Goal: Task Accomplishment & Management: Manage account settings

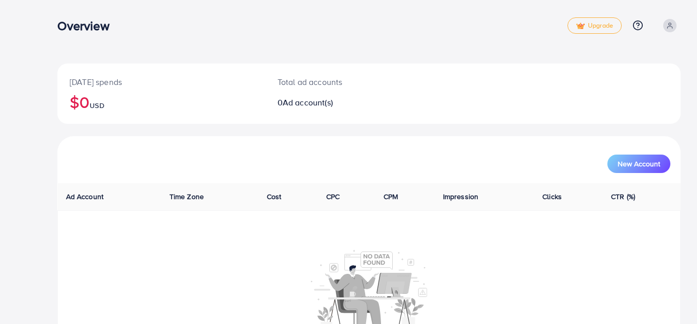
click at [695, 11] on div "Today's spends $0 USD Total ad accounts 0 Ad account(s) New Account Ad Account …" at bounding box center [369, 194] width 656 height 388
click at [91, 23] on h3 "Overview" at bounding box center [87, 25] width 60 height 15
drag, startPoint x: 70, startPoint y: 6, endPoint x: 65, endPoint y: 1, distance: 7.6
click at [65, 2] on div "Today's spends $0 USD Total ad accounts 0 Ad account(s) New Account Ad Account …" at bounding box center [369, 194] width 656 height 388
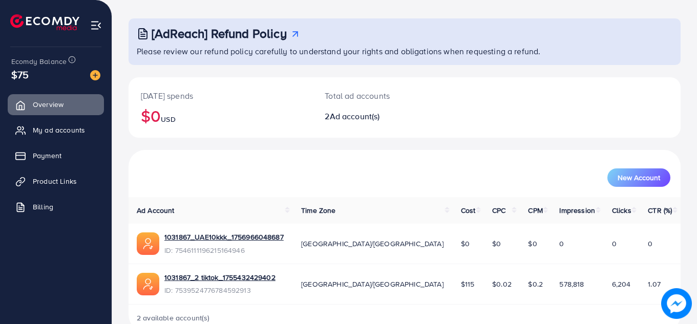
scroll to position [69, 0]
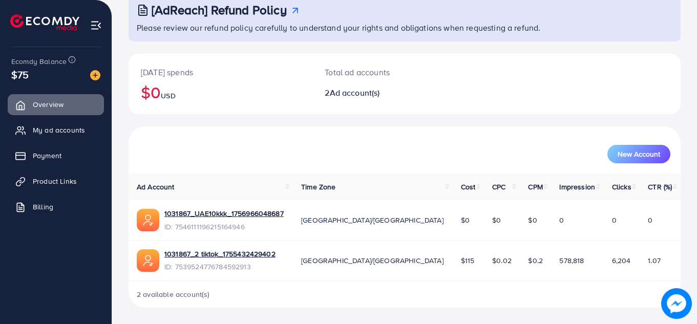
click at [692, 154] on div "[AdReach] Refund Policy Please review our refund policy carefully to understand…" at bounding box center [404, 127] width 585 height 393
click at [53, 130] on span "My ad accounts" at bounding box center [61, 130] width 52 height 10
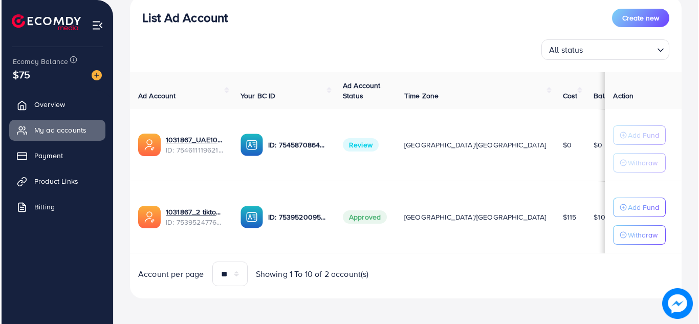
scroll to position [130, 0]
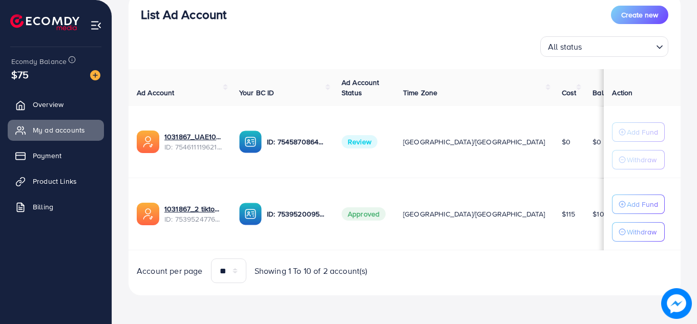
click at [692, 149] on div "List Ad Account Create new List Ad Account Create new All status Loading... Ad …" at bounding box center [404, 97] width 585 height 454
click at [632, 201] on p "Add Fund" at bounding box center [642, 204] width 31 height 12
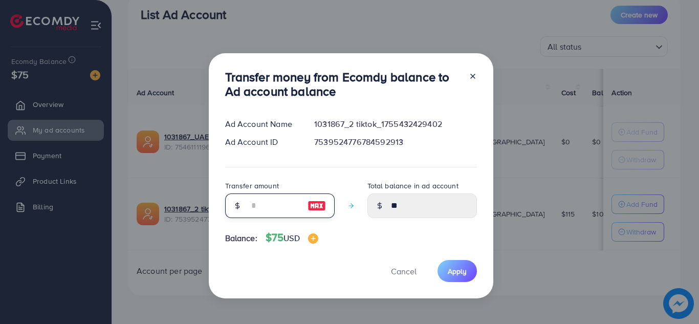
click at [255, 207] on input "number" at bounding box center [274, 206] width 51 height 25
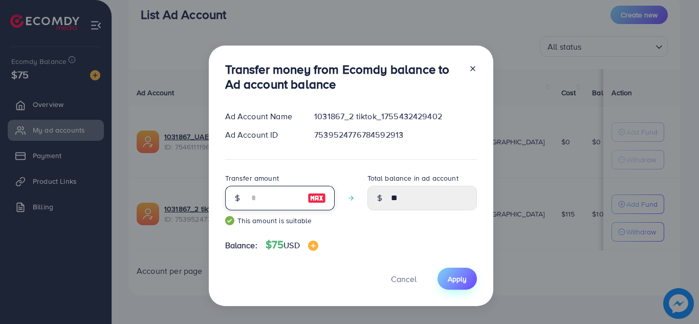
type input "**"
click at [459, 281] on span "Apply" at bounding box center [457, 279] width 19 height 10
click at [458, 281] on span "Apply" at bounding box center [457, 279] width 19 height 10
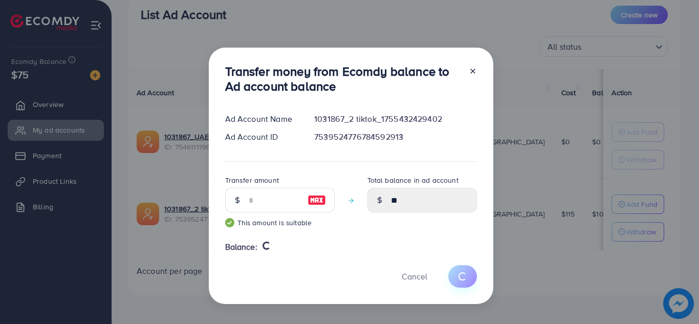
click at [458, 281] on span "submit" at bounding box center [463, 277] width 12 height 12
click at [458, 281] on button "submit" at bounding box center [463, 276] width 29 height 22
click at [458, 281] on span "submit" at bounding box center [463, 277] width 12 height 12
click at [458, 281] on button "submit" at bounding box center [463, 276] width 29 height 22
click at [458, 281] on span "submit" at bounding box center [463, 277] width 10 height 10
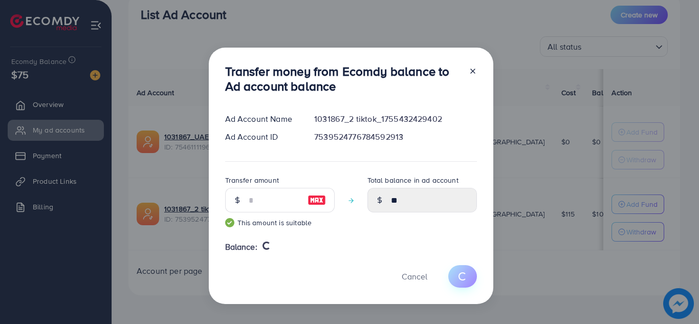
click at [456, 281] on button "submit" at bounding box center [463, 276] width 29 height 22
click at [203, 178] on div "Transfer money from Ecomdy balance to Ad account balance Ad Account Name 103186…" at bounding box center [349, 162] width 699 height 324
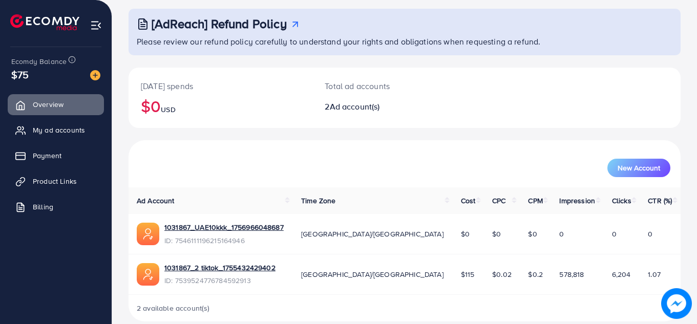
scroll to position [69, 0]
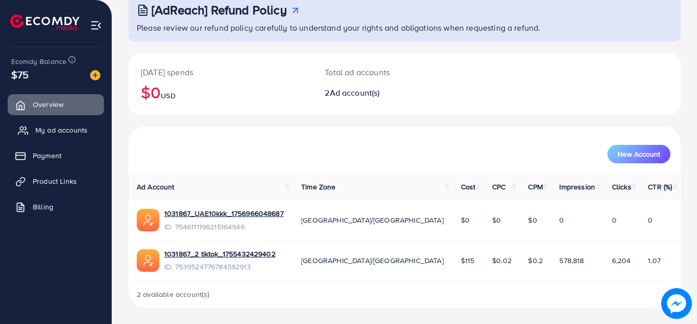
click at [75, 128] on span "My ad accounts" at bounding box center [61, 130] width 52 height 10
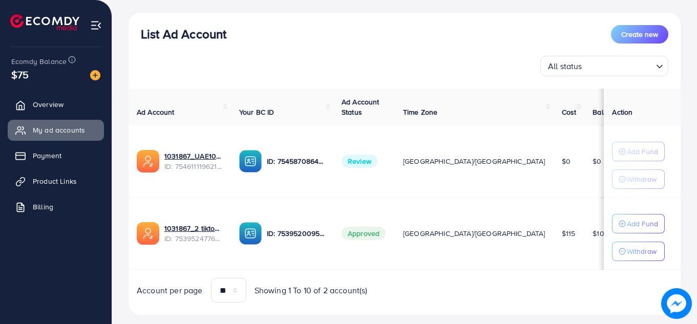
scroll to position [112, 0]
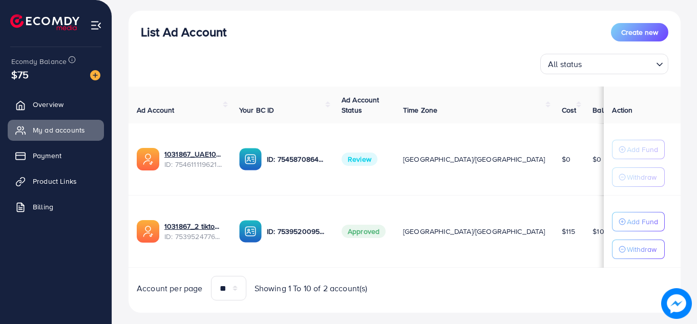
click at [695, 118] on div "List Ad Account Create new List Ad Account Create new All status Loading... Ad …" at bounding box center [404, 115] width 585 height 454
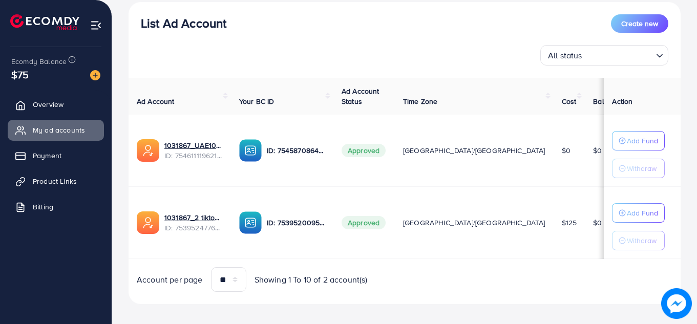
scroll to position [129, 0]
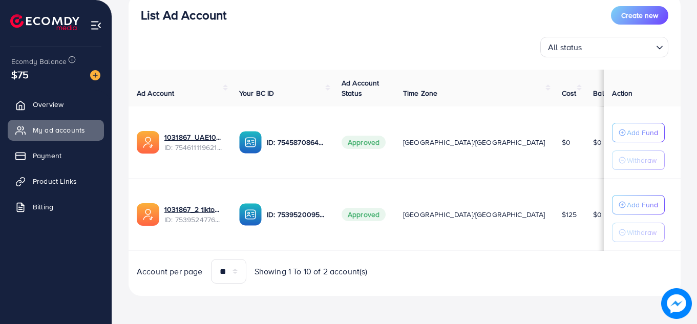
click at [685, 119] on div "List Ad Account Create new List Ad Account Create new All status Loading... Ad …" at bounding box center [404, 98] width 585 height 454
click at [627, 207] on p "Add Fund" at bounding box center [642, 205] width 31 height 12
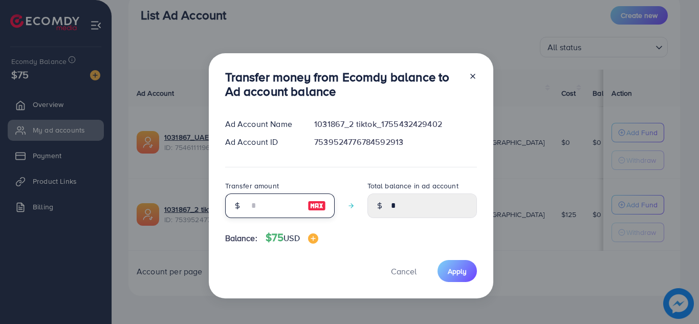
click at [260, 211] on input "number" at bounding box center [274, 206] width 51 height 25
type input "*"
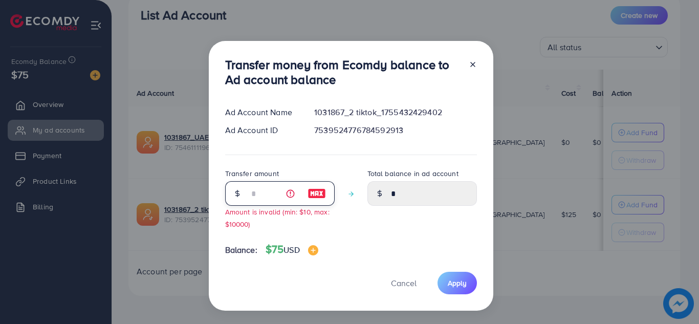
type input "****"
type input "**"
type input "*****"
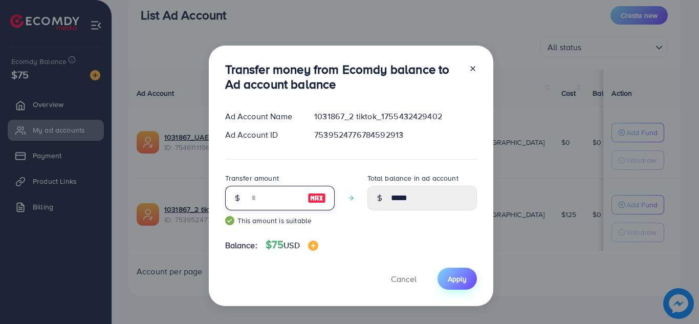
type input "**"
click at [467, 281] on button "Apply" at bounding box center [457, 279] width 39 height 22
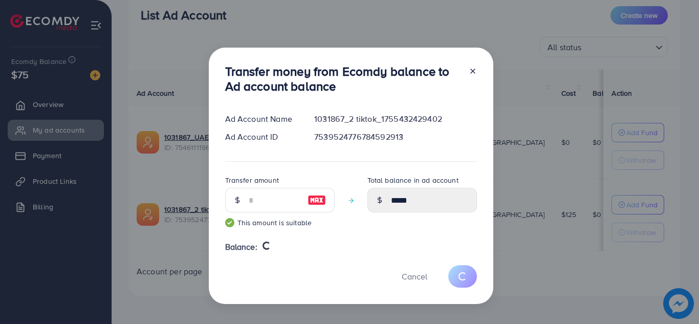
type input "*"
